Goal: Information Seeking & Learning: Learn about a topic

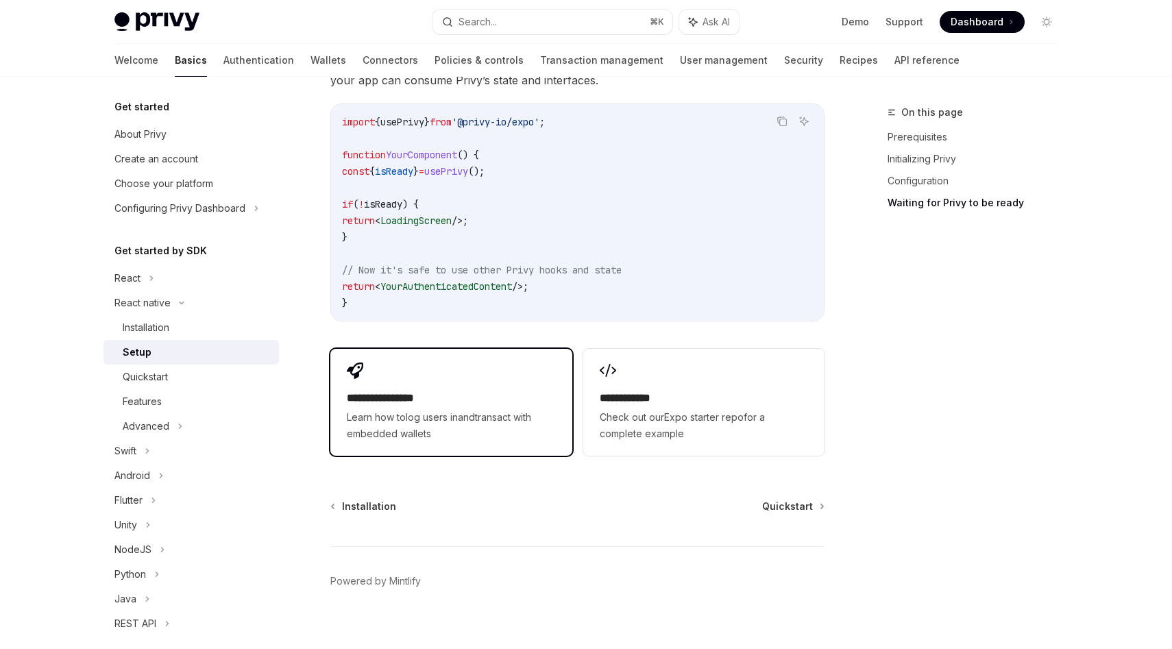
scroll to position [1229, 0]
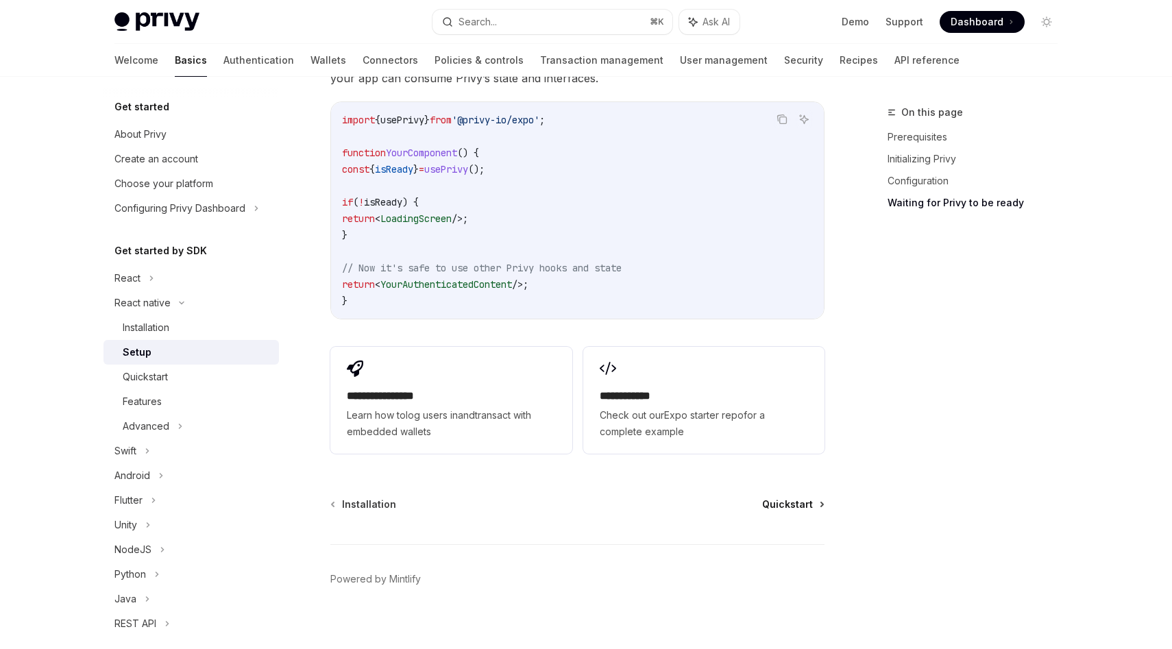
click at [806, 498] on span "Quickstart" at bounding box center [787, 505] width 51 height 14
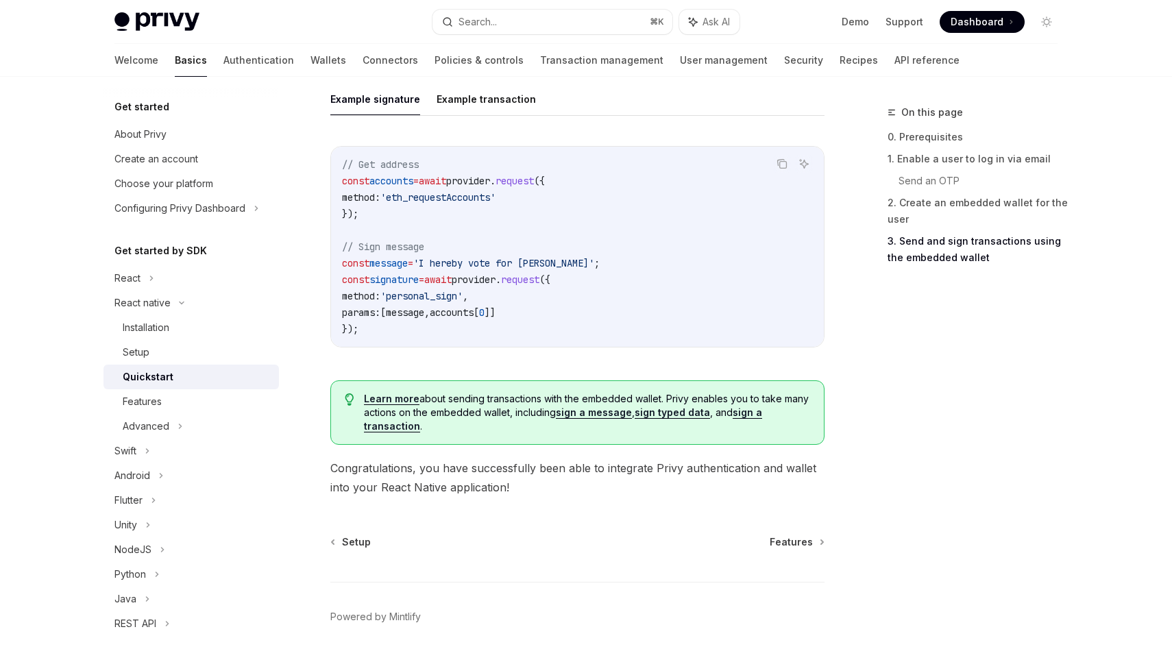
scroll to position [1998, 0]
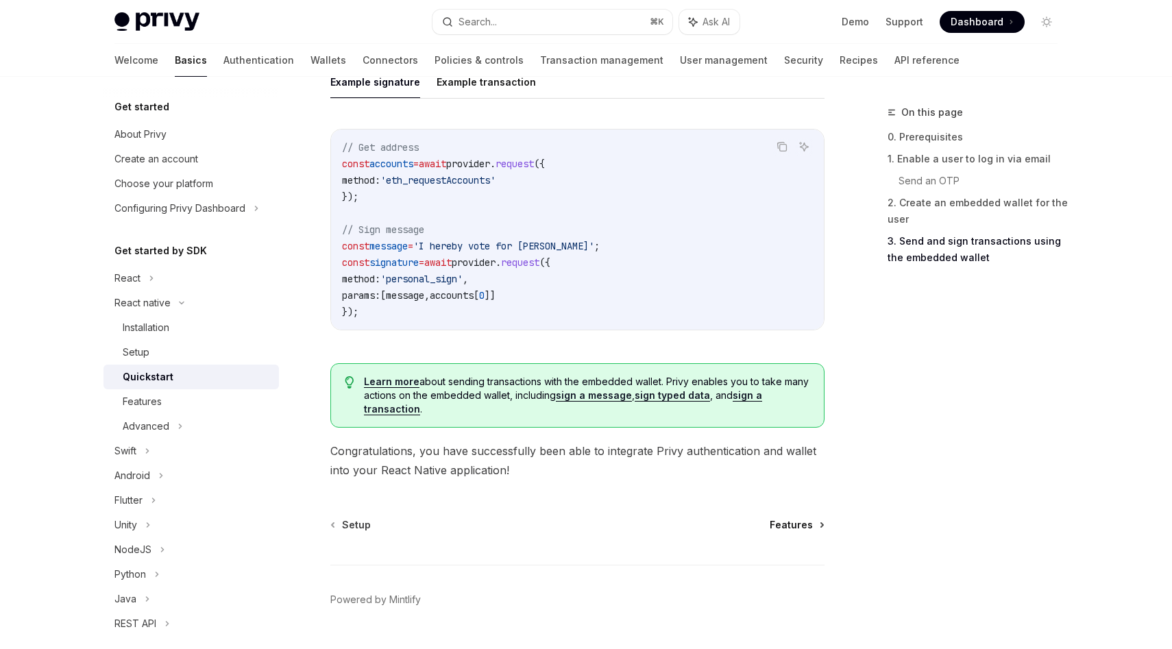
click at [790, 520] on span "Features" at bounding box center [791, 525] width 43 height 14
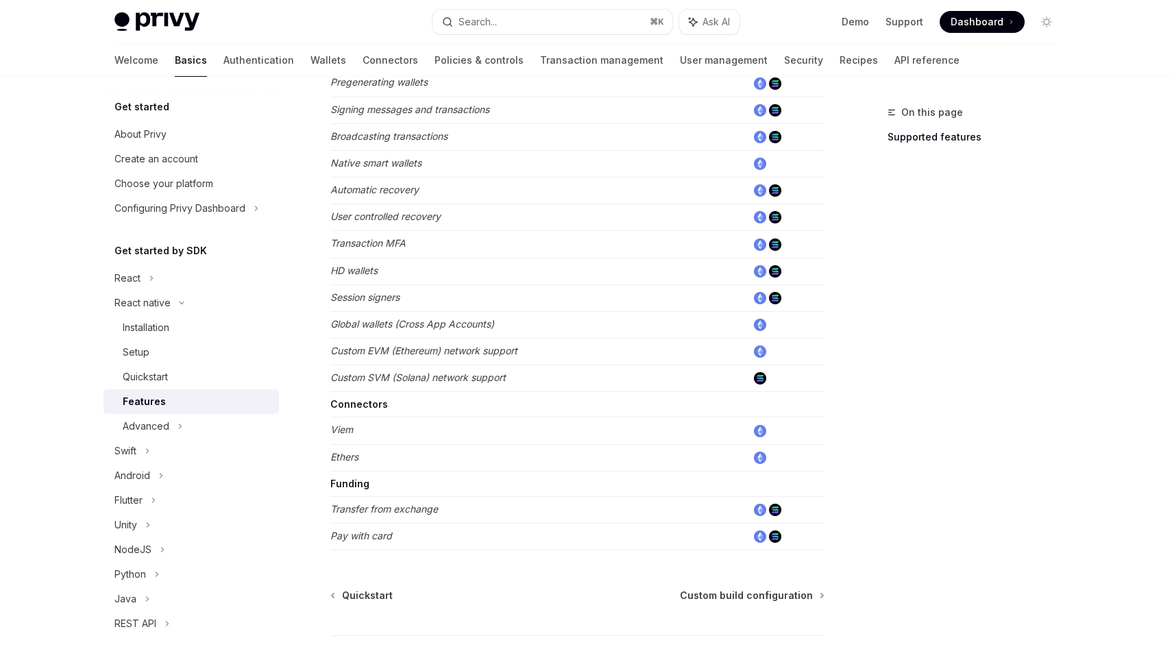
scroll to position [623, 0]
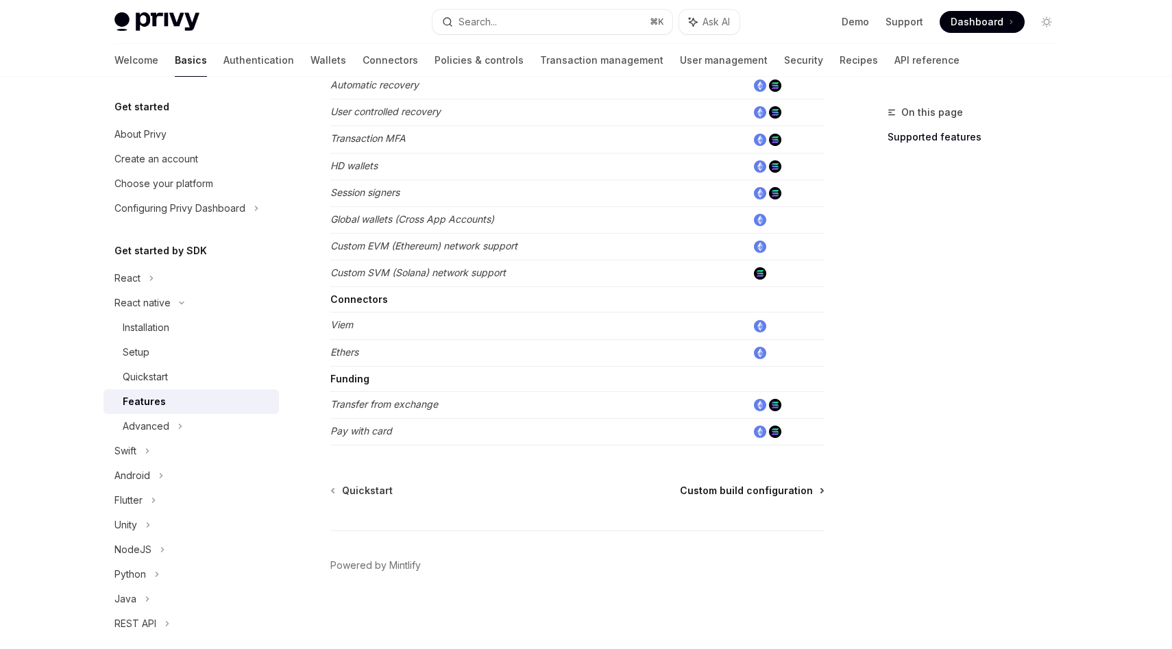
click at [758, 490] on span "Custom build configuration" at bounding box center [746, 491] width 133 height 14
type textarea "*"
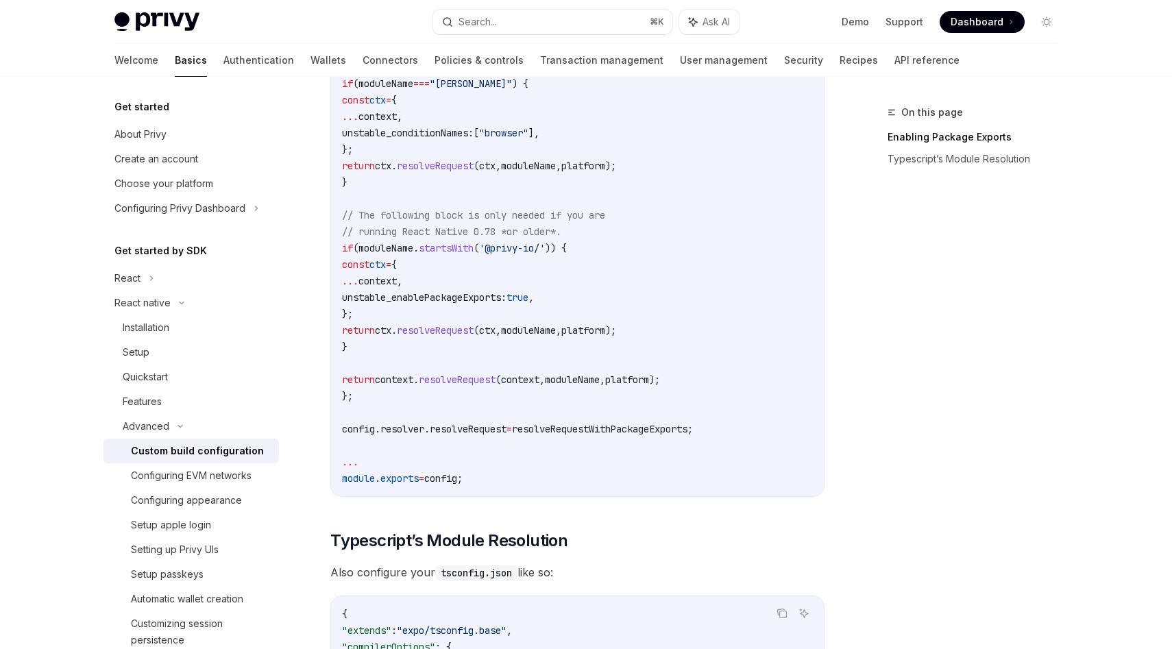
scroll to position [905, 0]
